Goal: Information Seeking & Learning: Learn about a topic

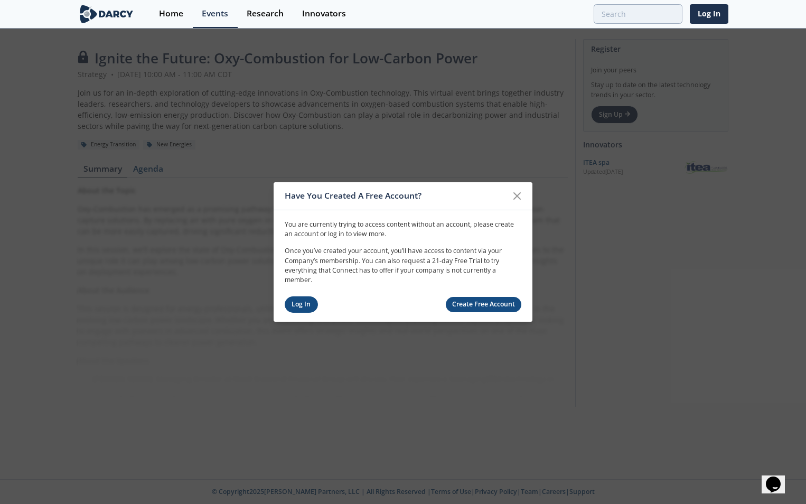
click at [311, 304] on link "Log In" at bounding box center [301, 304] width 33 height 16
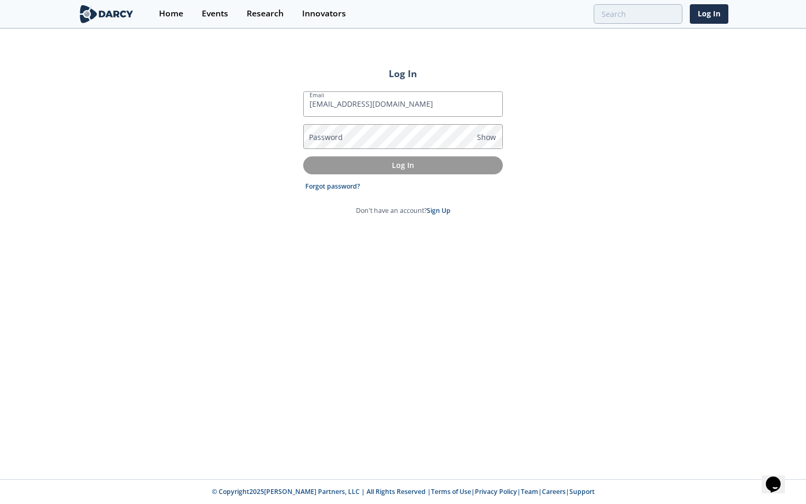
type input "[EMAIL_ADDRESS][DOMAIN_NAME]"
click at [326, 135] on label "Password" at bounding box center [326, 136] width 34 height 11
click at [437, 168] on p "Log In" at bounding box center [403, 164] width 185 height 11
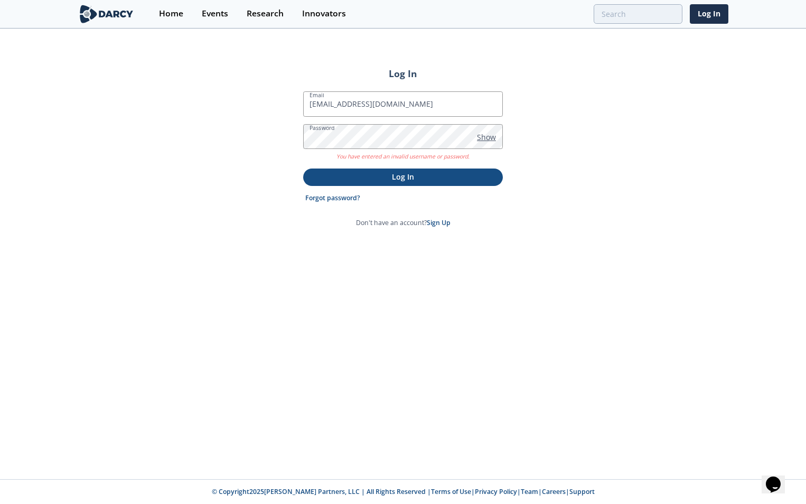
click at [482, 138] on span "Show" at bounding box center [486, 136] width 19 height 11
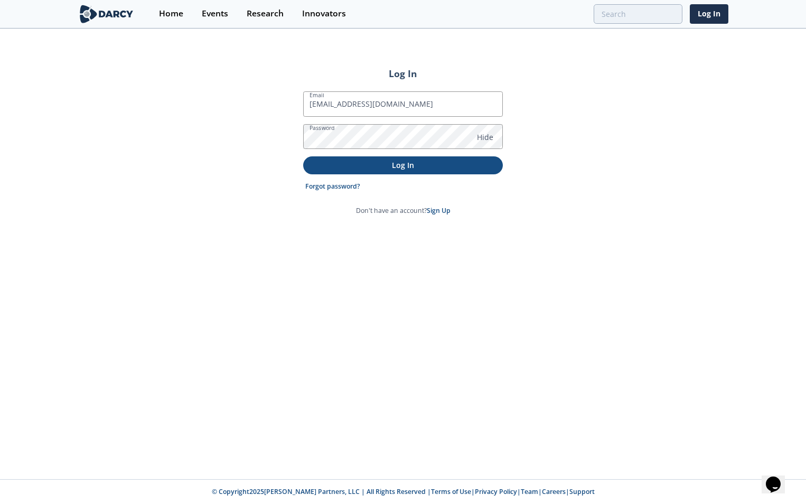
click at [426, 161] on p "Log In" at bounding box center [403, 164] width 185 height 11
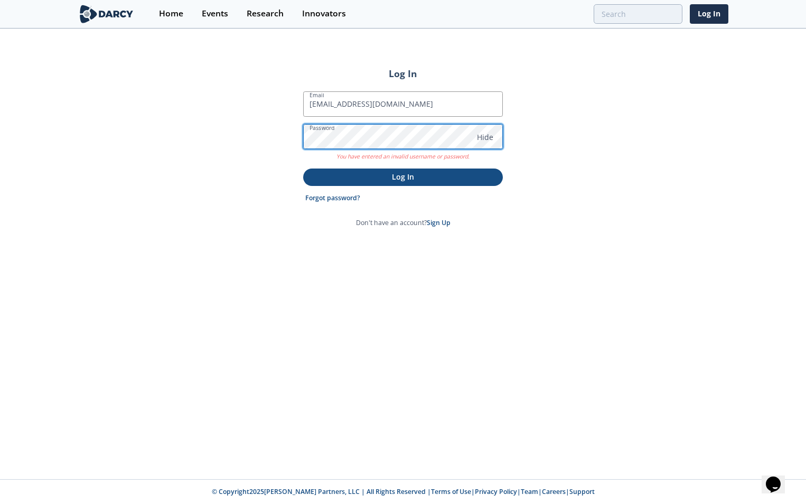
click at [277, 138] on div "Log In Email jmaldonado@chevron.com Password Hide You have entered an invalid u…" at bounding box center [403, 254] width 806 height 449
click at [353, 242] on div "Log In Email jmaldonado@chevron.com Password Hide You have entered an invalid u…" at bounding box center [403, 254] width 806 height 449
click at [255, 139] on div "Log In Email jmaldonado@chevron.com Password Hide You have entered an invalid u…" at bounding box center [403, 254] width 806 height 449
click at [401, 177] on p "Log In" at bounding box center [403, 176] width 185 height 11
click at [285, 139] on div "Log In Email jmaldonado@chevron.com Password Hide You have entered an invalid u…" at bounding box center [403, 254] width 806 height 449
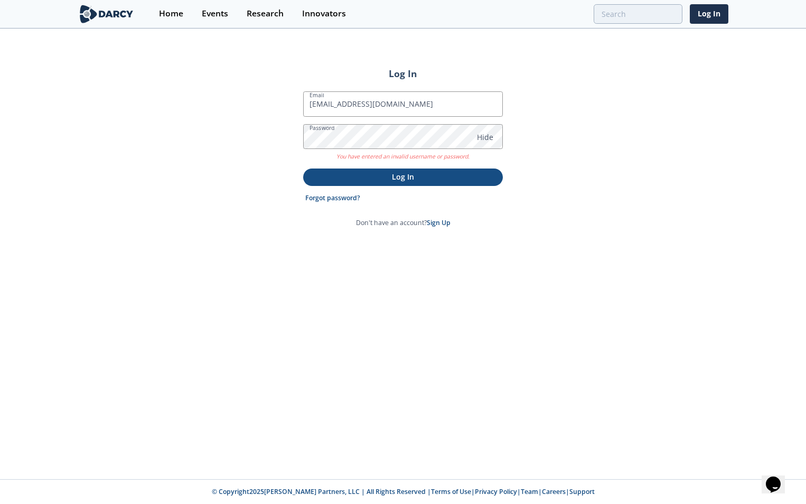
click at [401, 175] on p "Log In" at bounding box center [403, 176] width 185 height 11
click at [332, 199] on link "Forgot password?" at bounding box center [332, 198] width 55 height 10
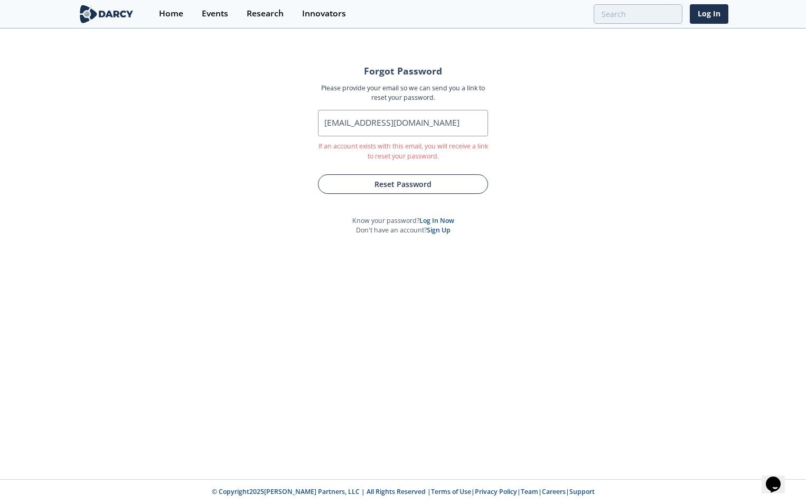
click at [389, 186] on button "Reset Password" at bounding box center [403, 184] width 170 height 20
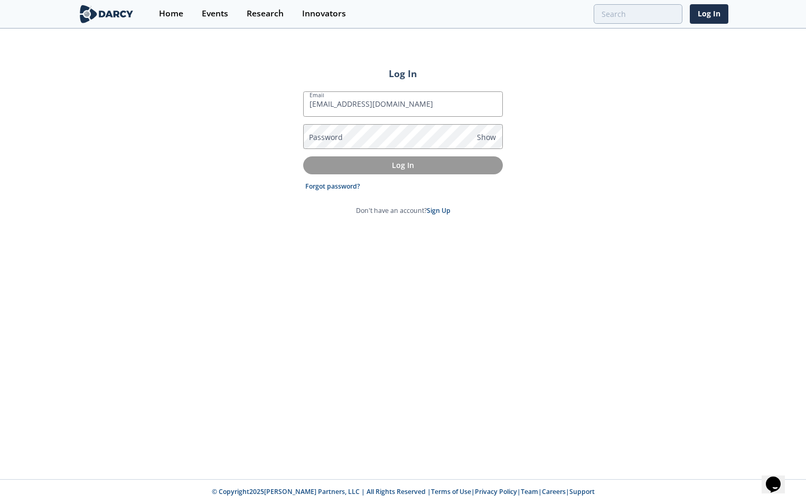
type input "[EMAIL_ADDRESS][DOMAIN_NAME]"
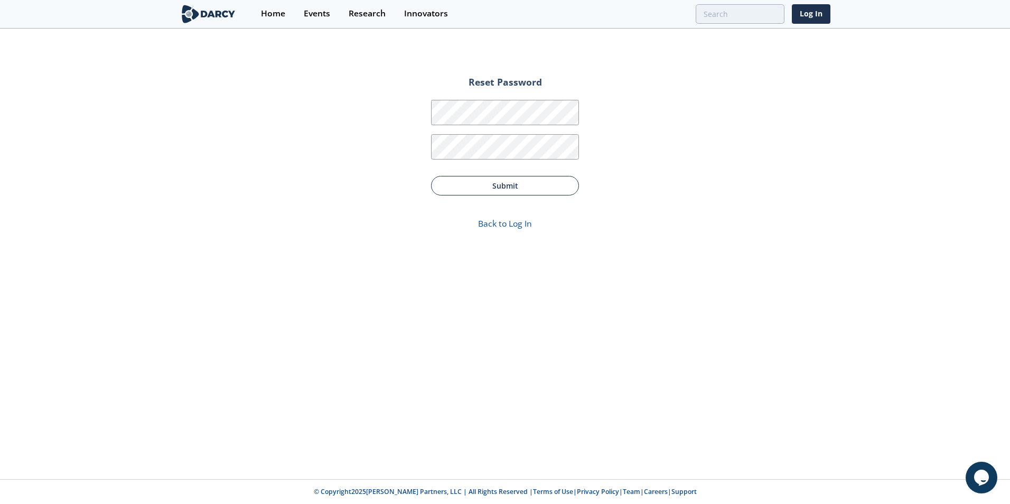
click at [512, 190] on button "Submit" at bounding box center [505, 186] width 148 height 20
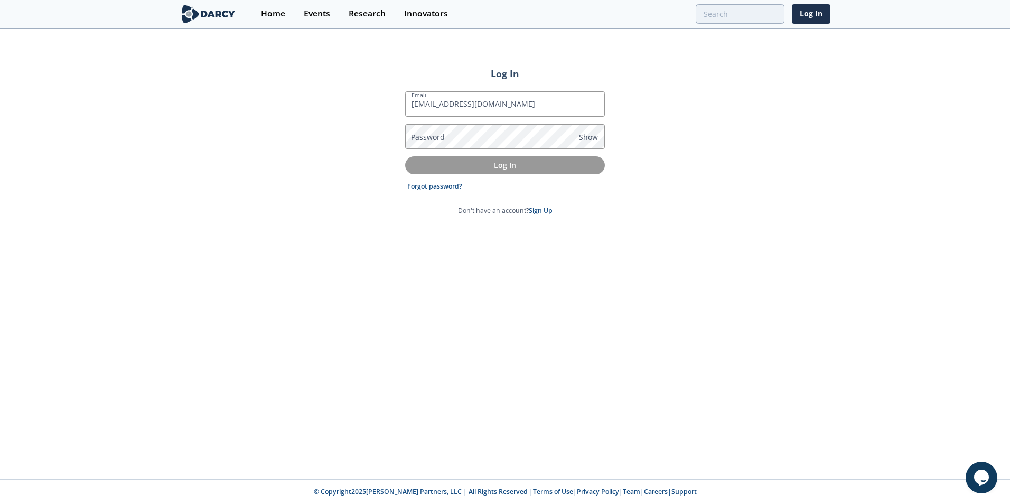
type input "[EMAIL_ADDRESS][DOMAIN_NAME]"
click at [439, 138] on label "Password" at bounding box center [428, 136] width 34 height 11
click at [482, 161] on p "Log In" at bounding box center [504, 164] width 185 height 11
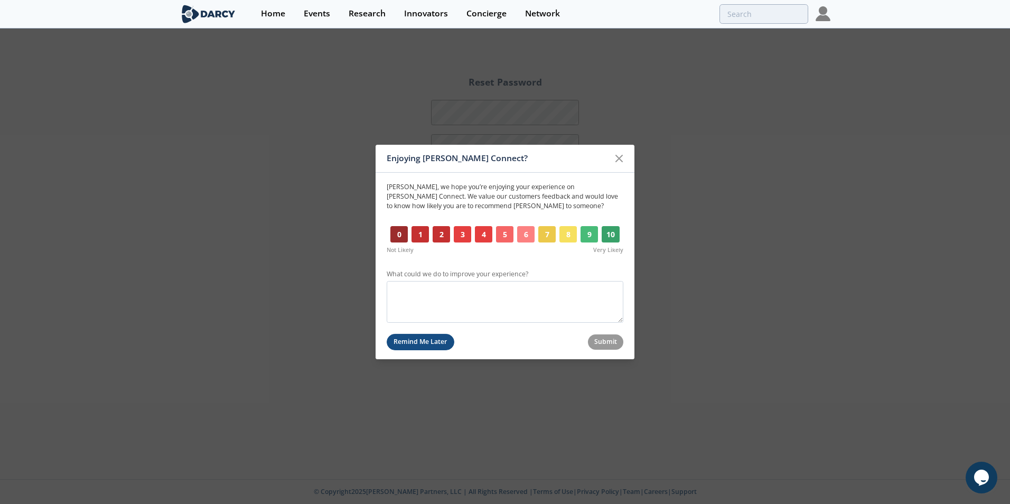
click at [417, 335] on button "Remind Me Later" at bounding box center [421, 342] width 68 height 16
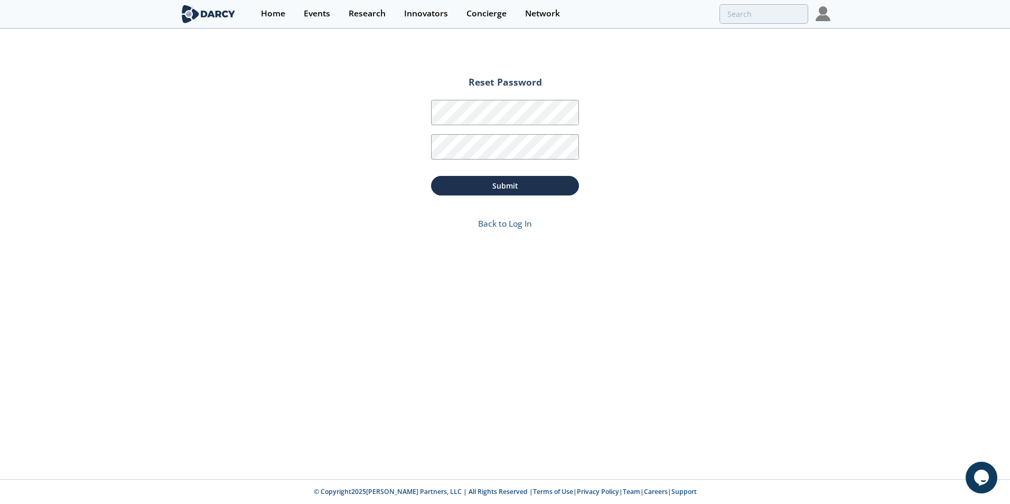
click at [487, 342] on div "Reset Password Password Password Confirmation Submit Back to Log In" at bounding box center [505, 254] width 1010 height 449
click at [271, 10] on div "Home" at bounding box center [273, 14] width 24 height 8
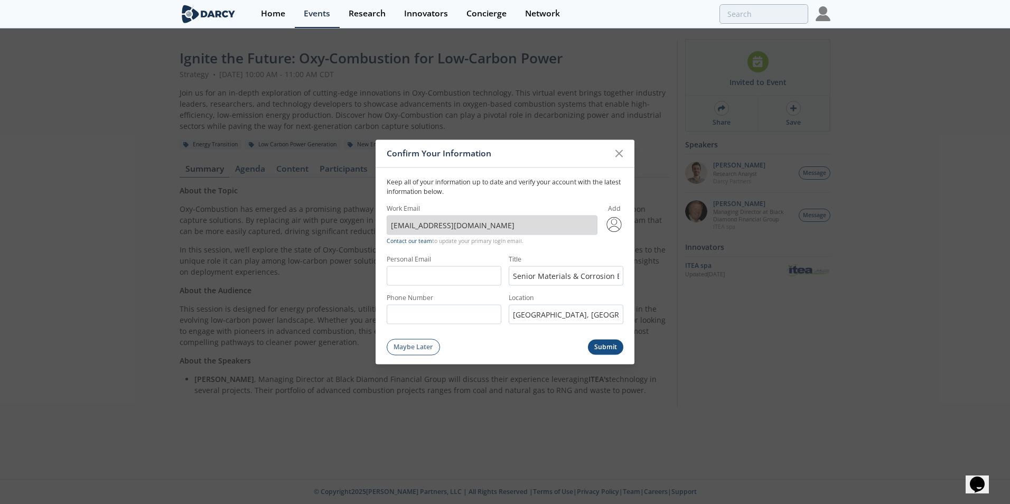
click at [610, 345] on button "Submit" at bounding box center [606, 346] width 36 height 15
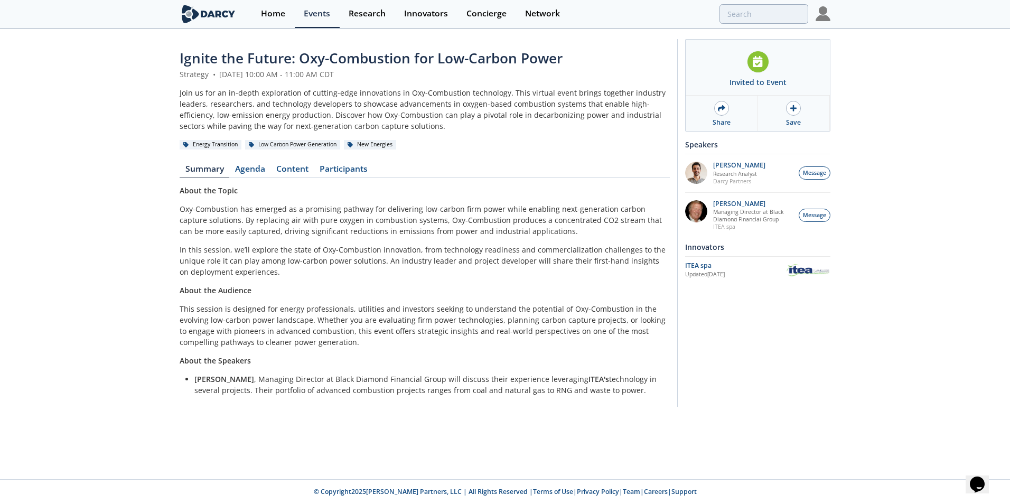
click at [519, 165] on nav "Summary Agenda Content Participants" at bounding box center [425, 171] width 490 height 13
click at [272, 16] on div "Home" at bounding box center [273, 14] width 24 height 8
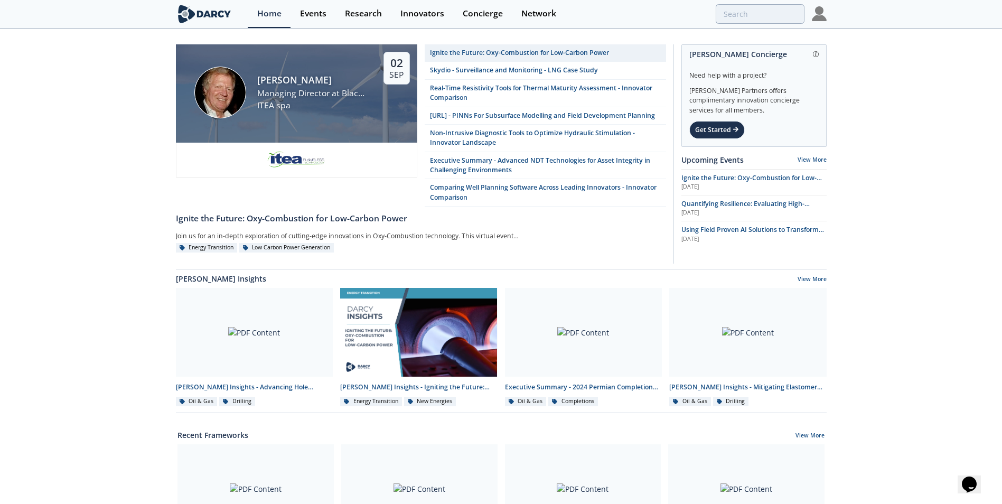
click at [265, 90] on div "Managing Director at Black Diamond Financial Group" at bounding box center [311, 93] width 108 height 13
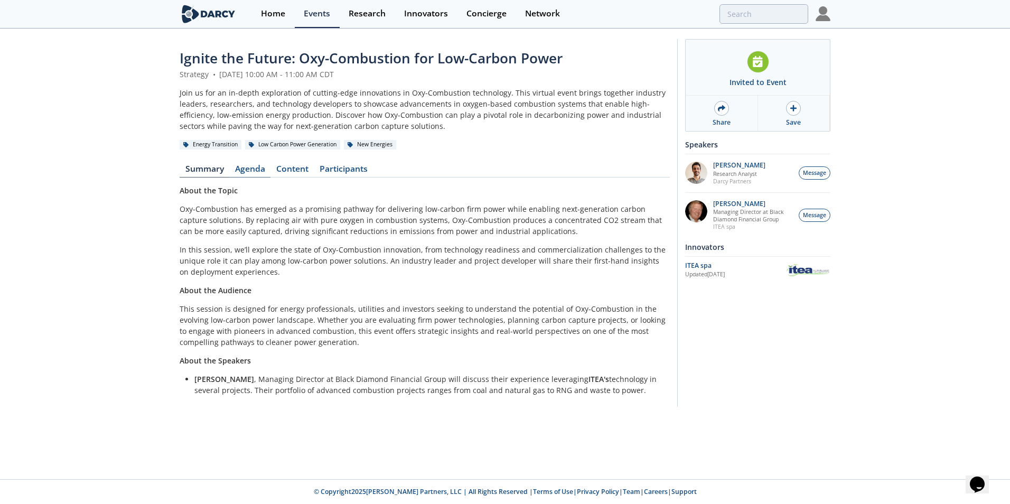
click at [245, 171] on link "Agenda" at bounding box center [249, 171] width 41 height 13
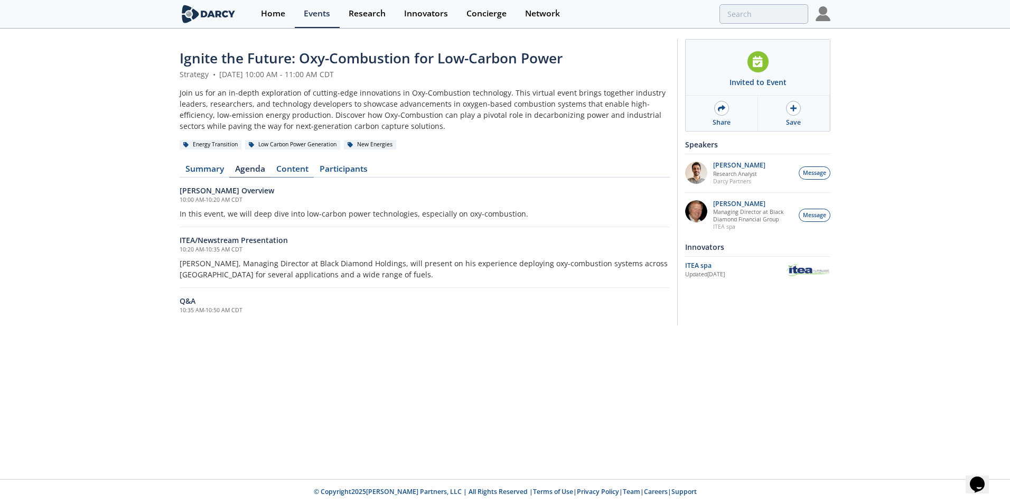
click at [277, 170] on link "Content" at bounding box center [291, 171] width 43 height 13
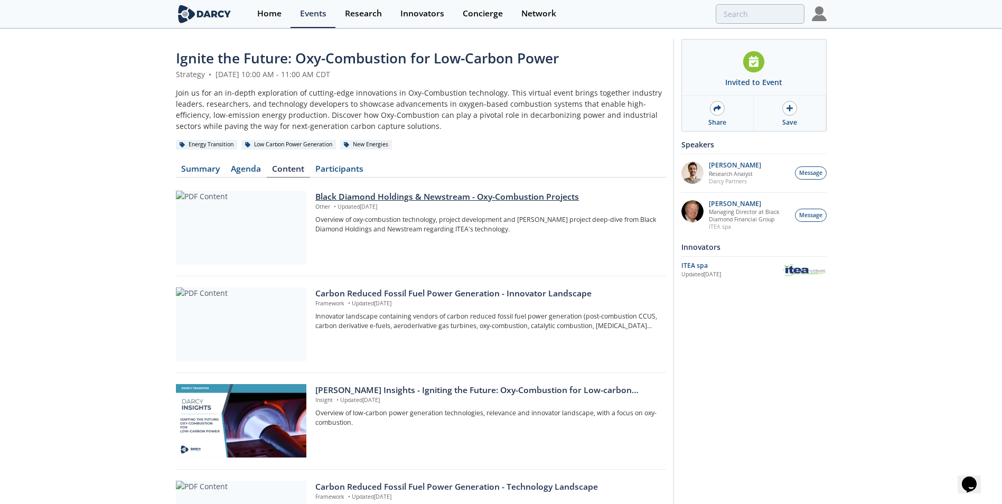
click at [345, 194] on div "Black Diamond Holdings & Newstream - Oxy-Combustion Projects" at bounding box center [486, 197] width 343 height 13
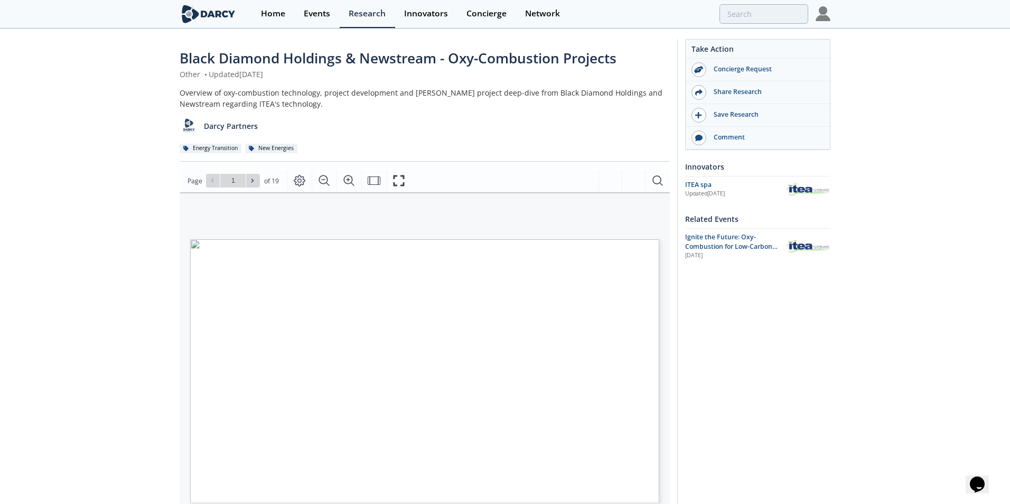
type input "2"
type input "1"
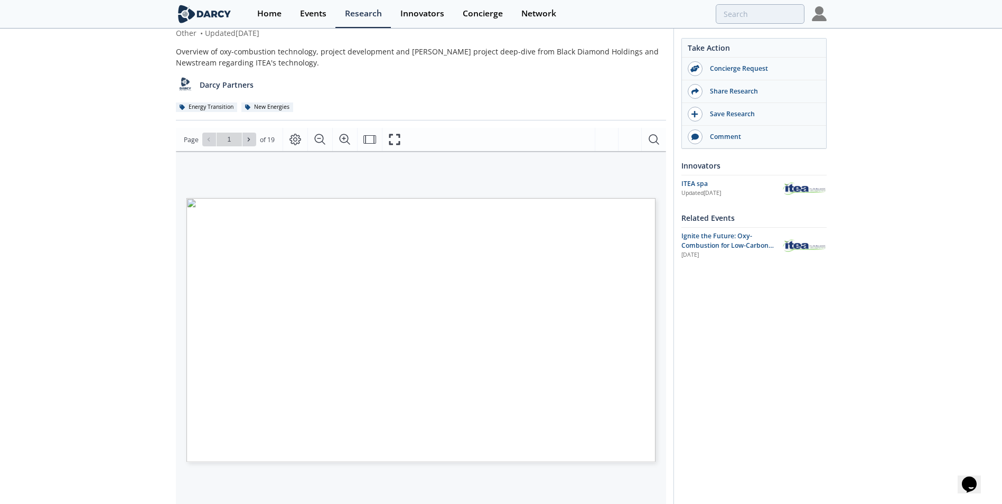
scroll to position [94, 0]
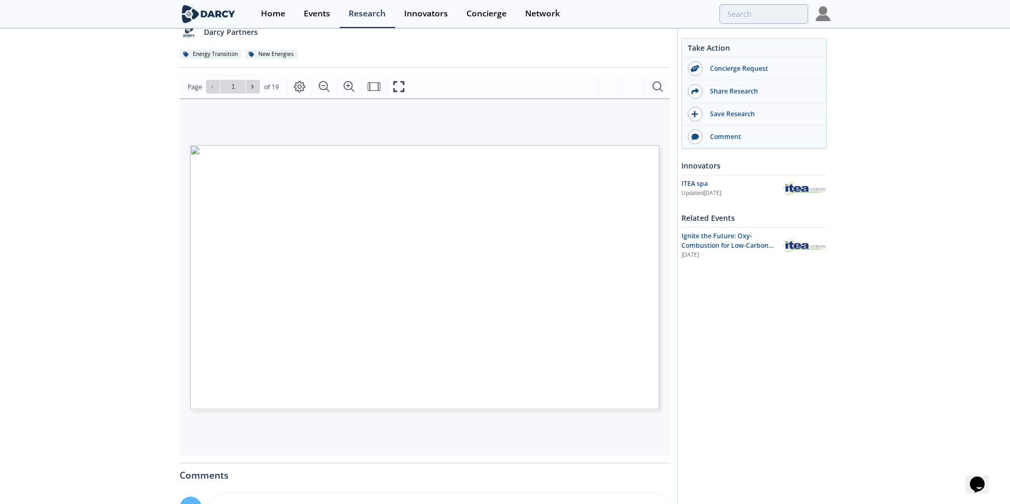
click at [554, 311] on span "Page 1" at bounding box center [757, 505] width 934 height 466
